Goal: Task Accomplishment & Management: Use online tool/utility

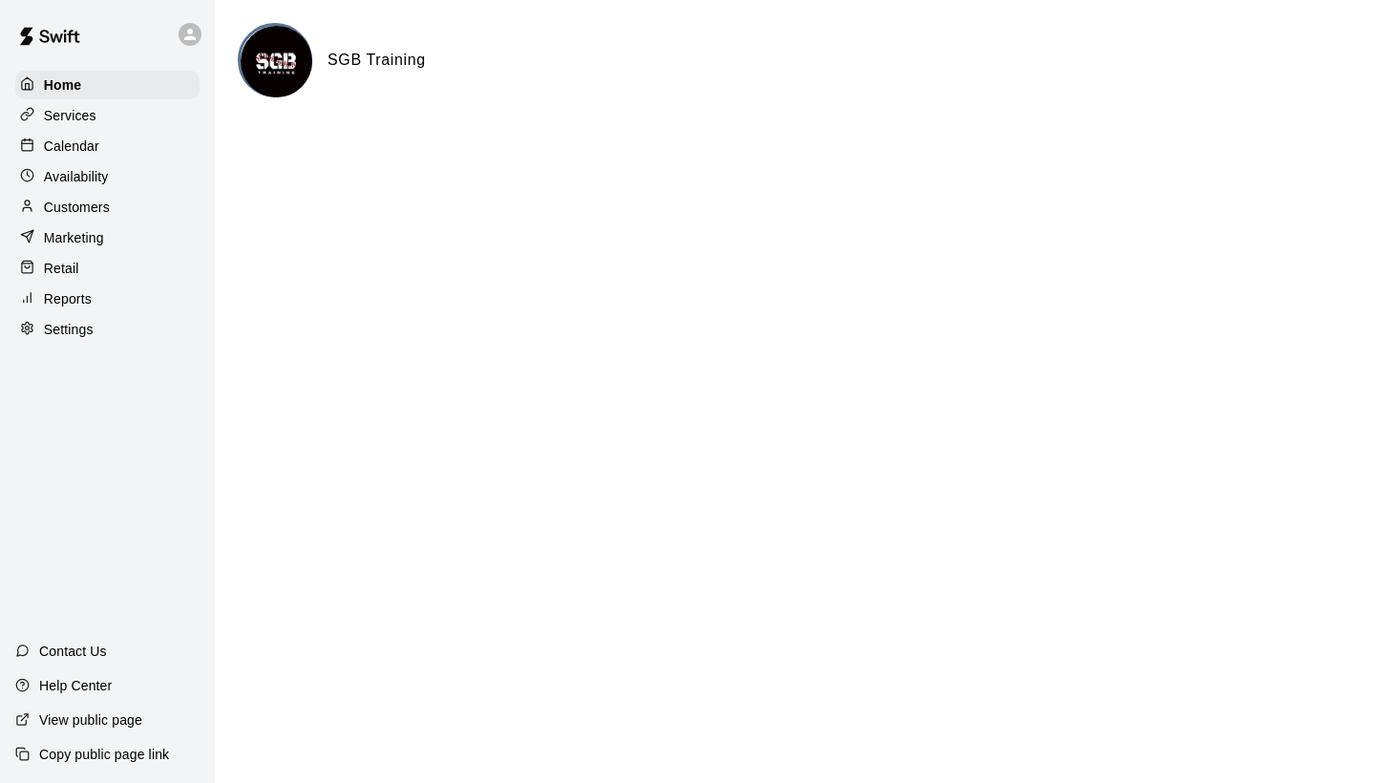
click at [72, 143] on p "Calendar" at bounding box center [71, 146] width 55 height 19
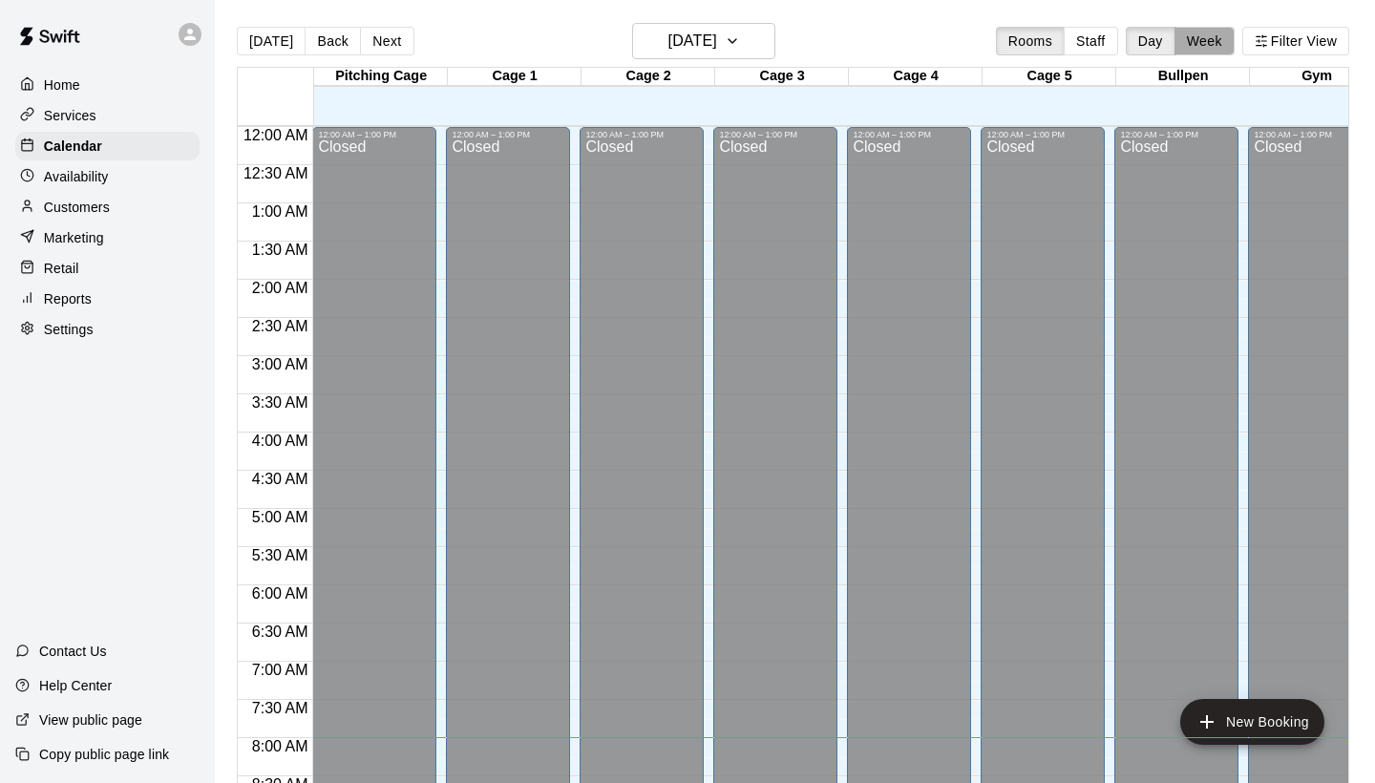
click at [1210, 51] on button "Week" at bounding box center [1205, 41] width 60 height 29
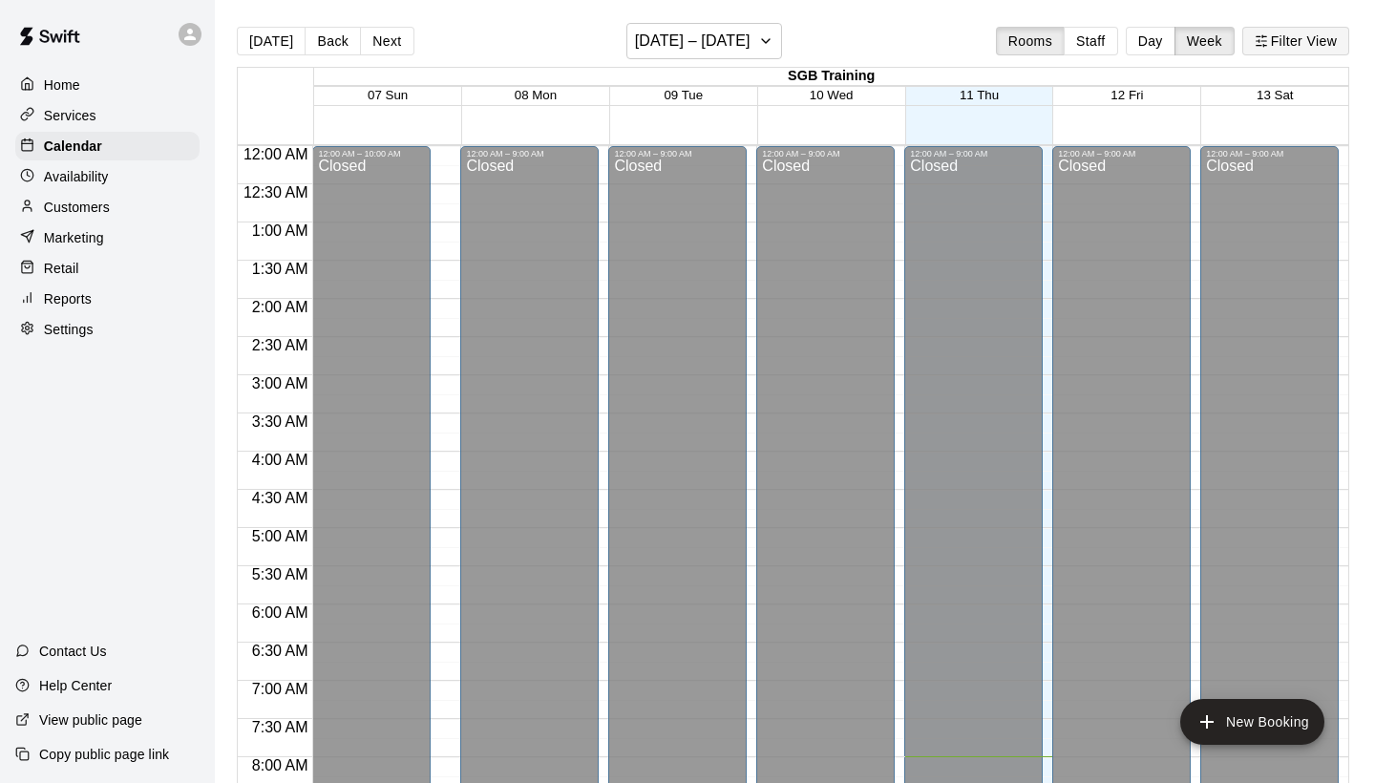
click at [1305, 44] on button "Filter View" at bounding box center [1296, 41] width 107 height 29
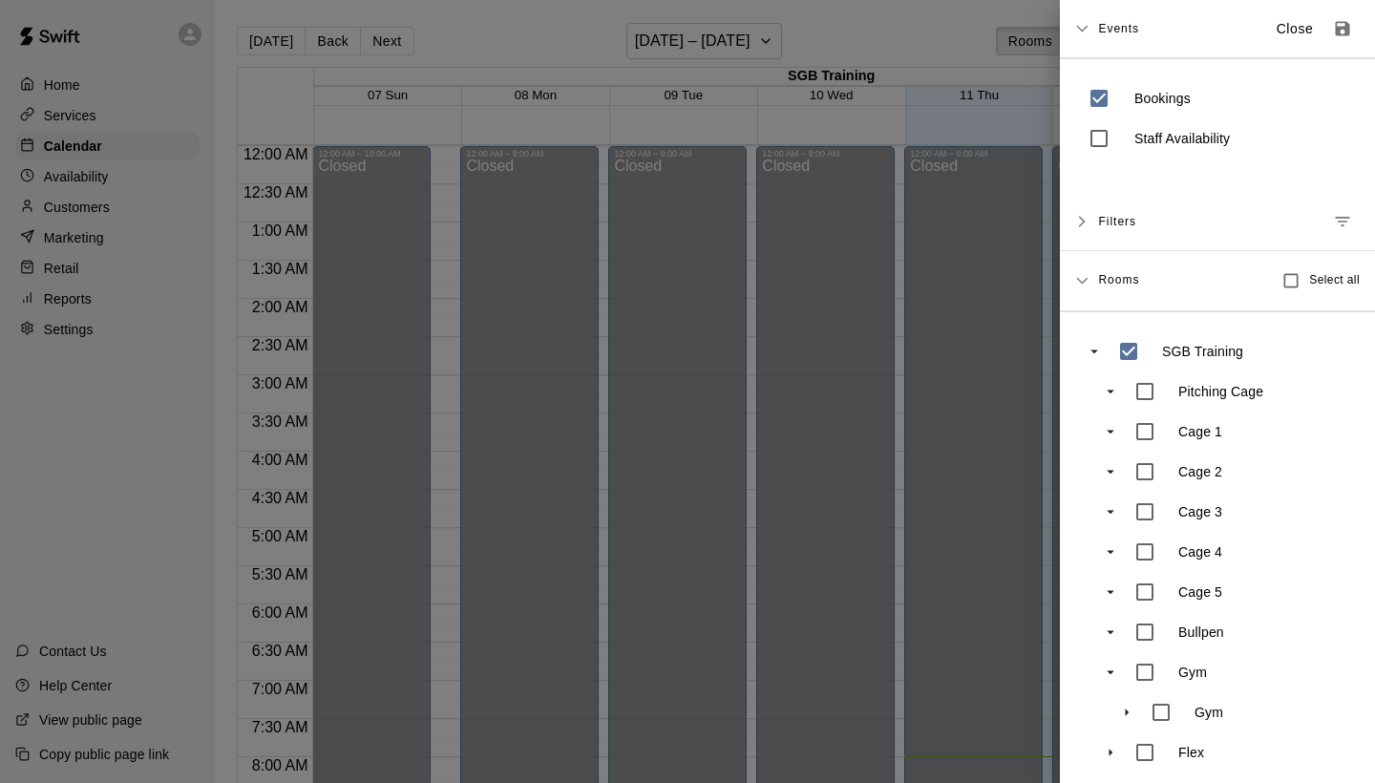
scroll to position [610, 0]
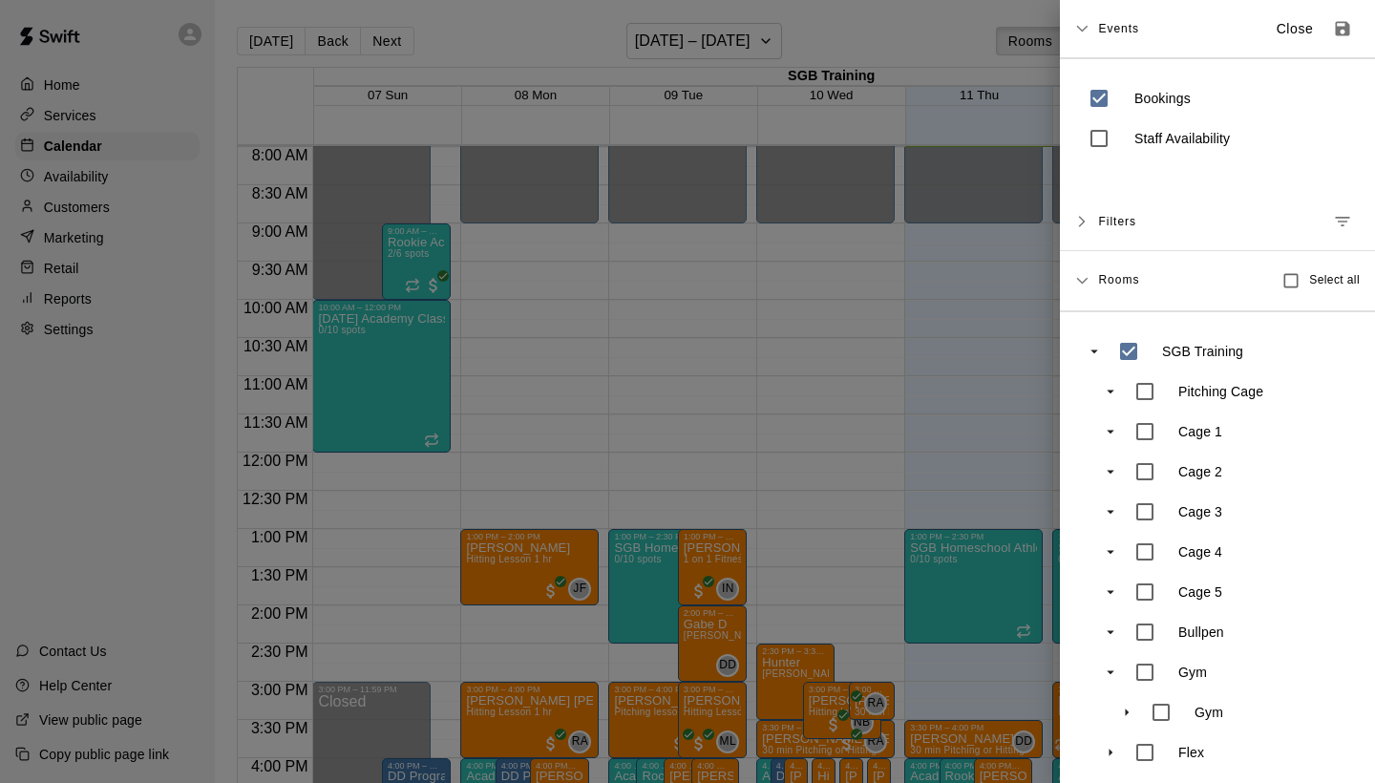
click at [1348, 215] on icon "Manage filters" at bounding box center [1342, 221] width 19 height 19
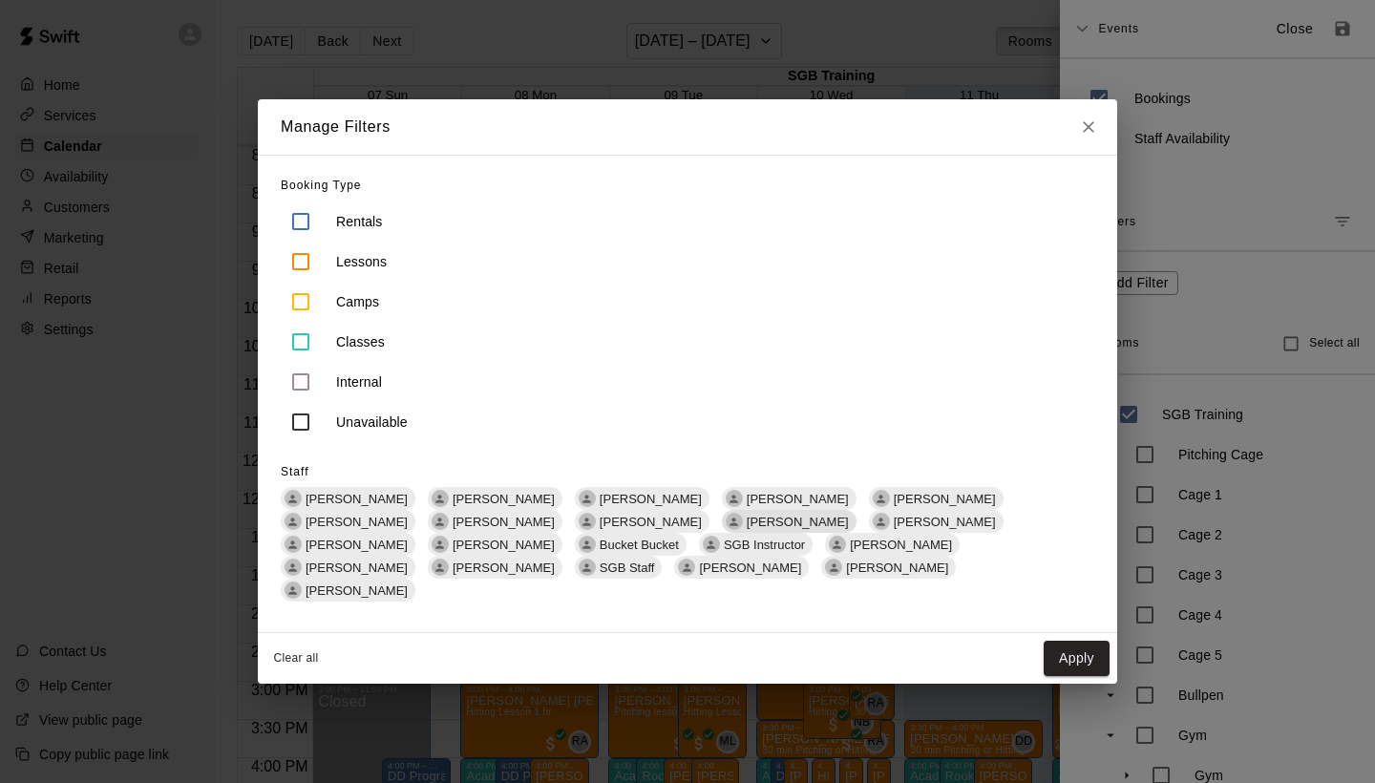
click at [739, 529] on span "Isaiah Nelson" at bounding box center [797, 522] width 117 height 14
click at [1069, 646] on button "Apply" at bounding box center [1077, 658] width 66 height 35
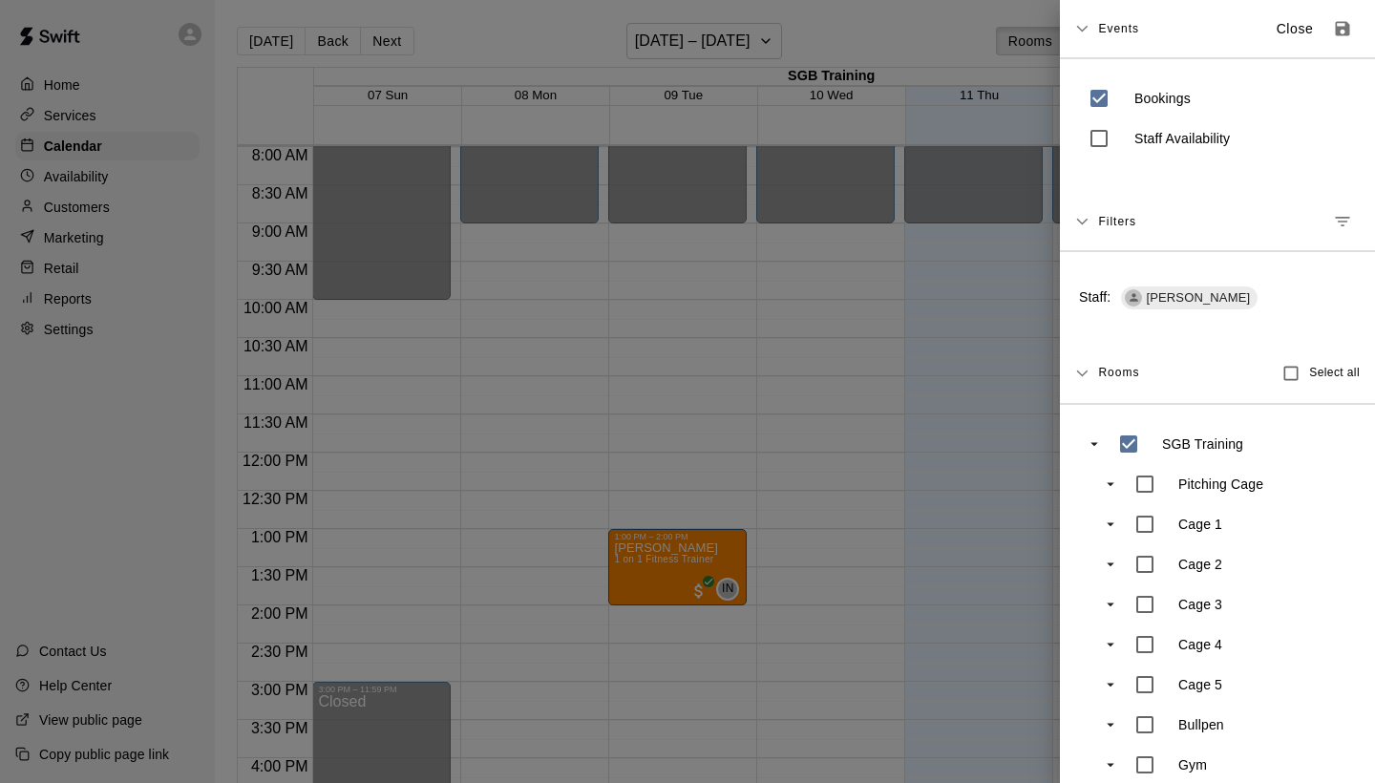
click at [828, 406] on div at bounding box center [687, 391] width 1375 height 783
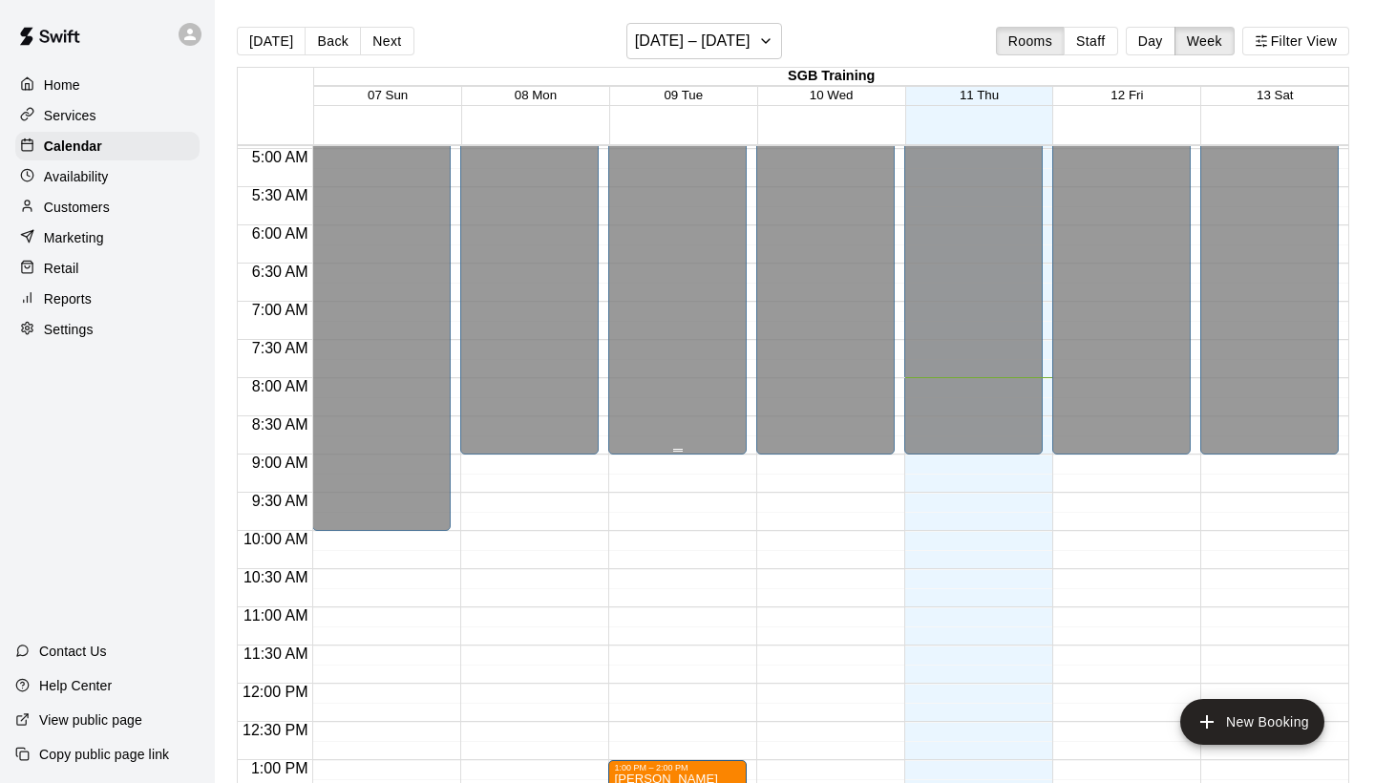
scroll to position [373, 0]
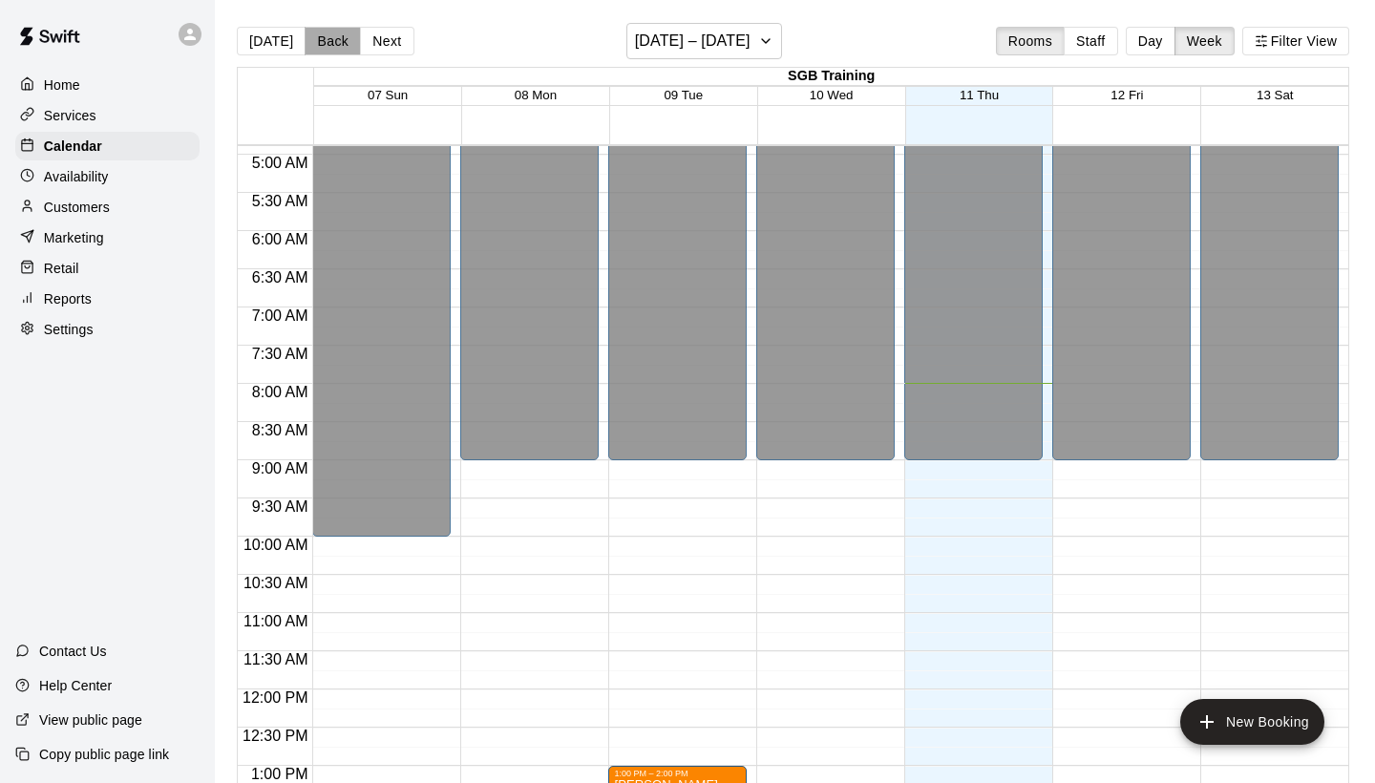
click at [317, 43] on button "Back" at bounding box center [333, 41] width 56 height 29
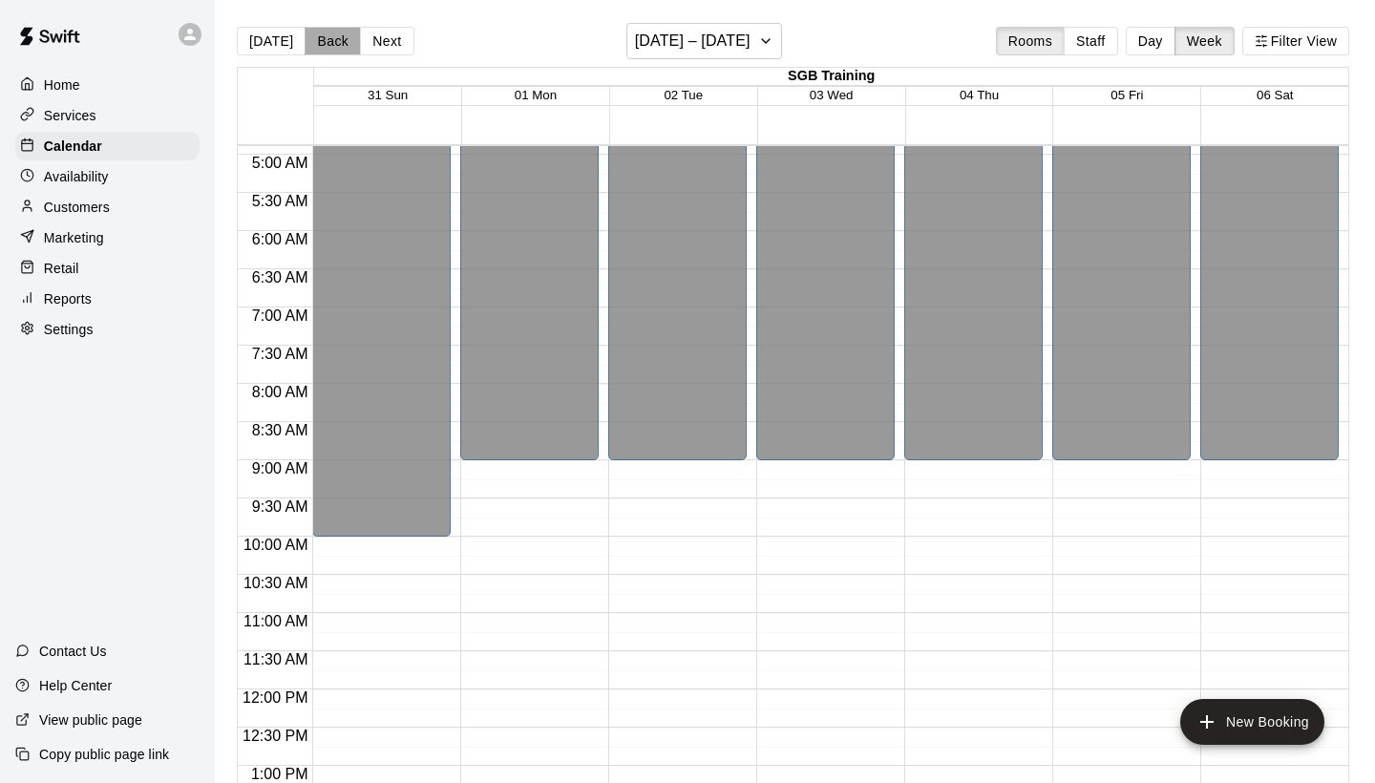
click at [321, 42] on button "Back" at bounding box center [333, 41] width 56 height 29
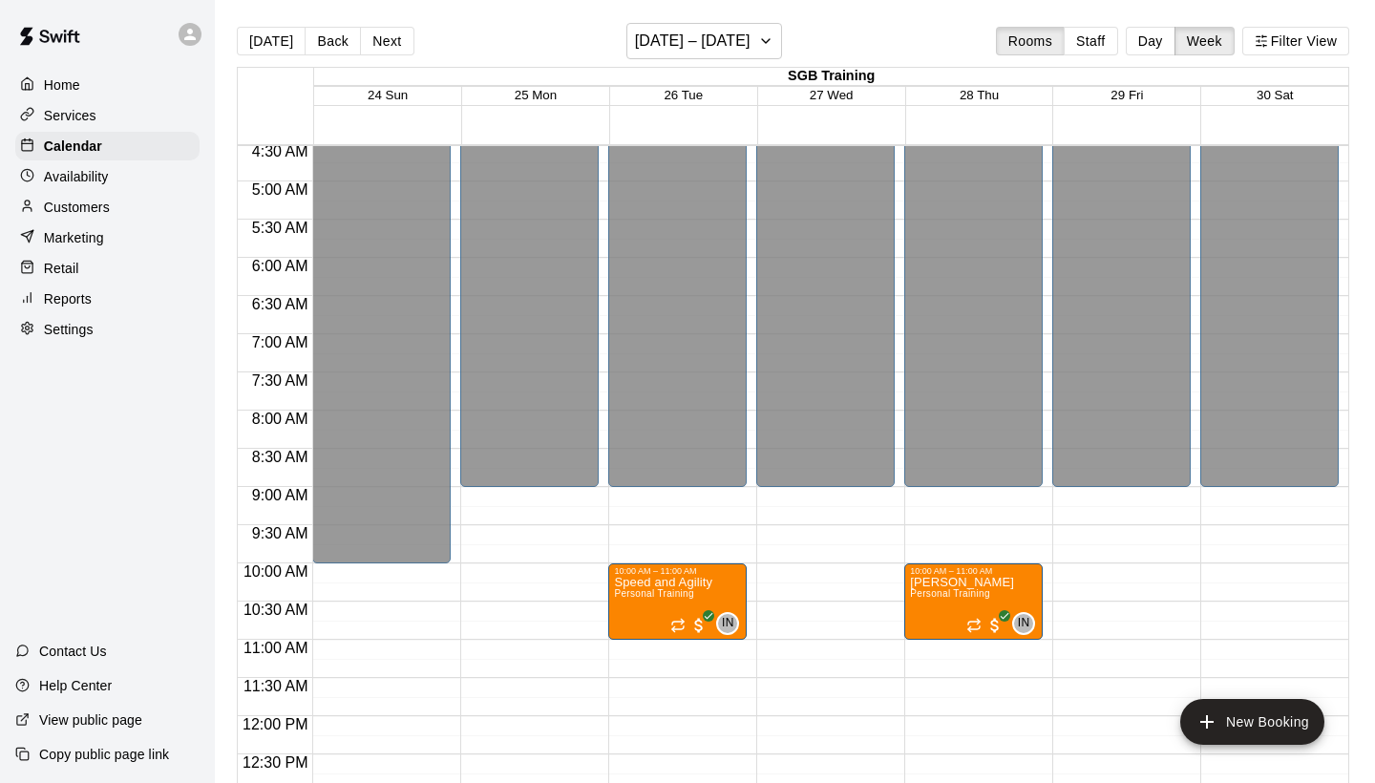
scroll to position [278, 0]
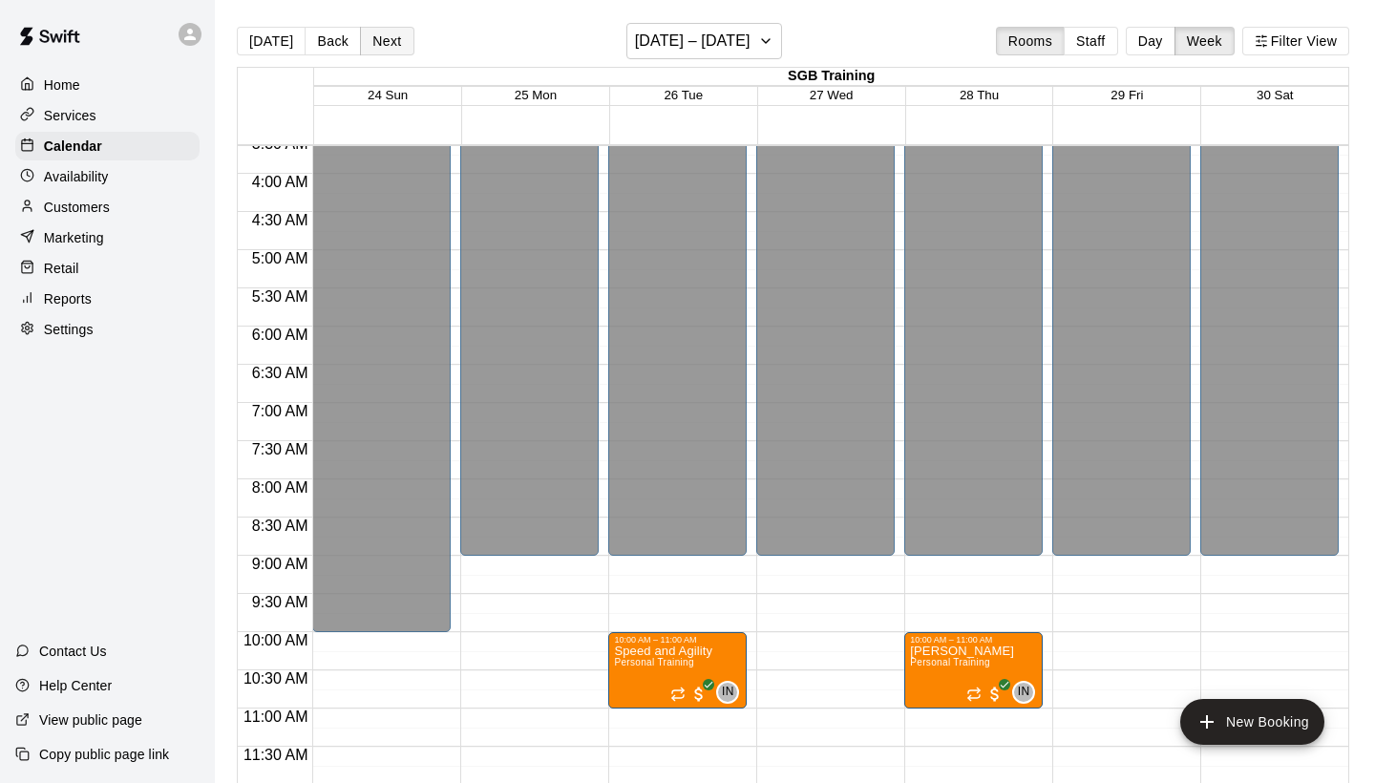
click at [389, 47] on button "Next" at bounding box center [386, 41] width 53 height 29
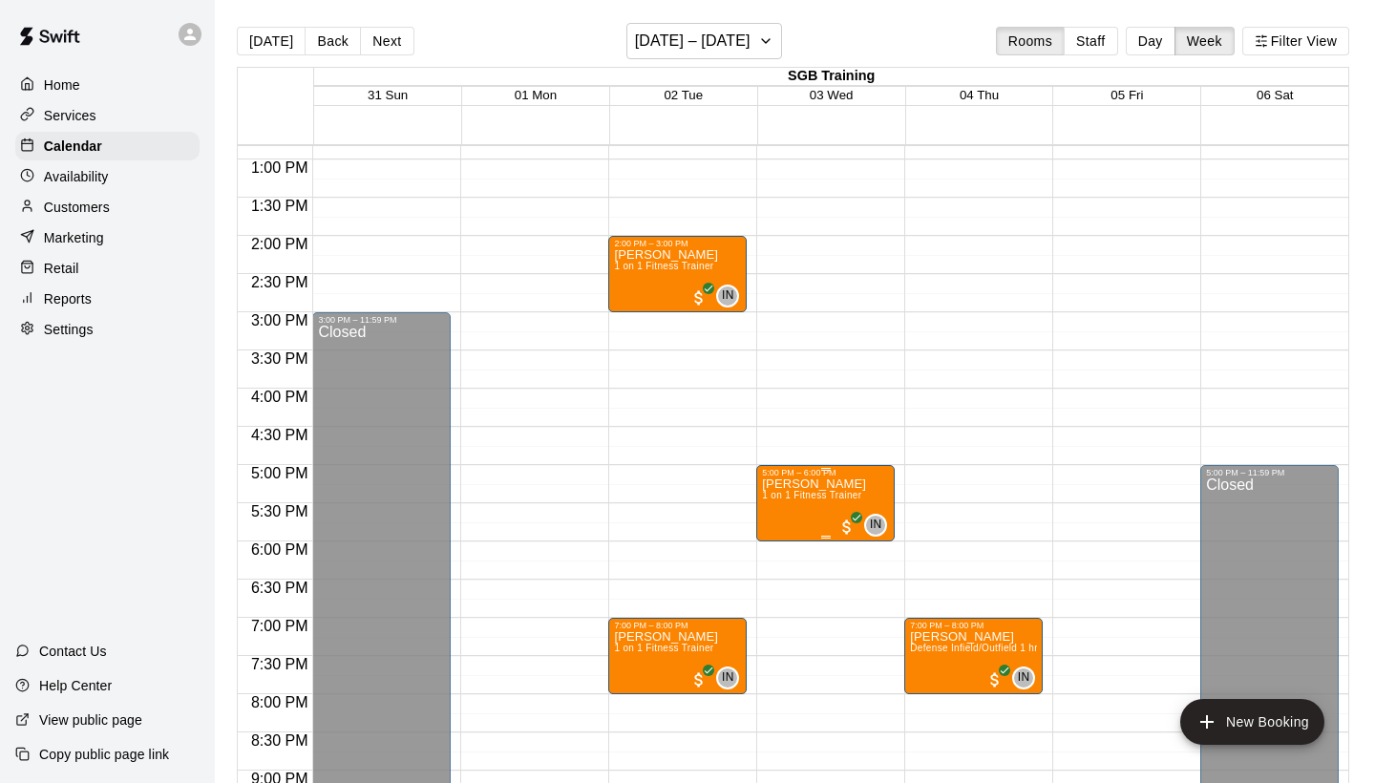
scroll to position [1148, 0]
